Goal: Task Accomplishment & Management: Complete application form

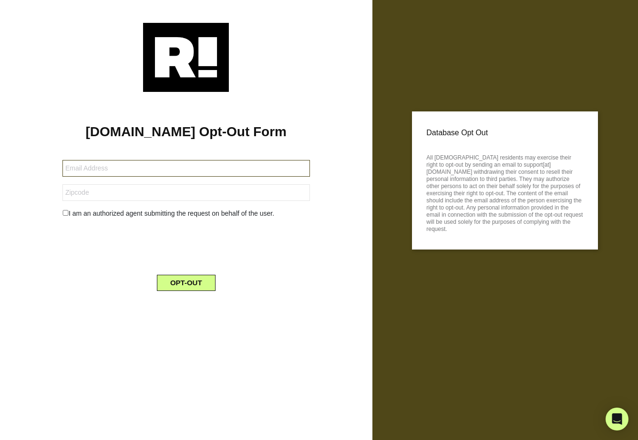
click at [163, 176] on input "text" at bounding box center [185, 168] width 247 height 17
click at [83, 104] on div "Retention.com Opt-Out Form I am an authorized agent submitting the request on b…" at bounding box center [186, 195] width 358 height 207
click at [81, 170] on input "text" at bounding box center [185, 168] width 247 height 17
type input "claire@pocus.com"
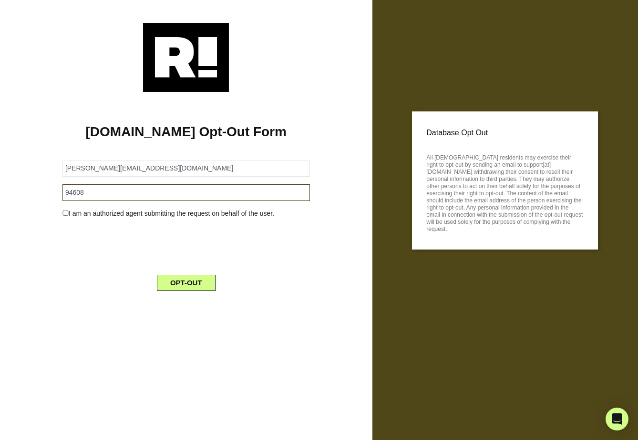
type input "94608"
click at [69, 211] on div "I am an authorized agent submitting the request on behalf of the user." at bounding box center [186, 214] width 262 height 10
click at [66, 213] on input "checkbox" at bounding box center [65, 213] width 6 height 6
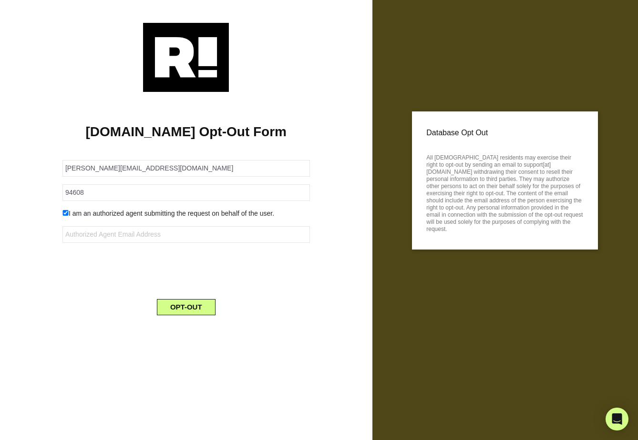
click at [69, 214] on div "I am an authorized agent submitting the request on behalf of the user." at bounding box center [186, 214] width 262 height 10
click at [67, 214] on input "checkbox" at bounding box center [65, 213] width 6 height 6
checkbox input "false"
